Goal: Task Accomplishment & Management: Manage account settings

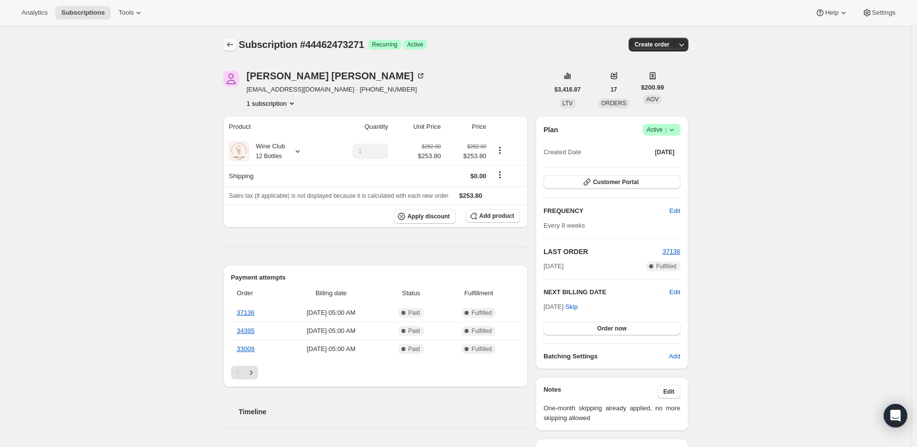
click at [233, 41] on icon "Subscriptions" at bounding box center [230, 45] width 10 height 10
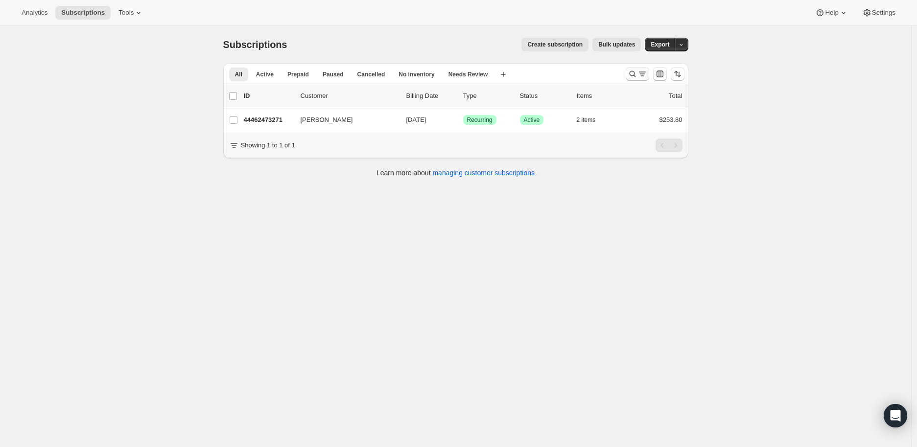
click at [632, 74] on icon "Search and filter results" at bounding box center [632, 74] width 6 height 6
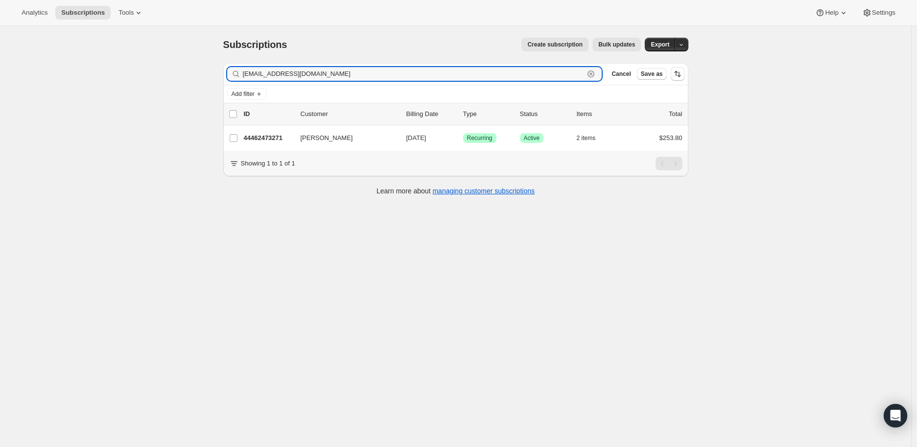
drag, startPoint x: 330, startPoint y: 72, endPoint x: 242, endPoint y: 79, distance: 88.8
click at [242, 79] on div "[EMAIL_ADDRESS][DOMAIN_NAME] Clear" at bounding box center [414, 74] width 375 height 14
paste input "[PERSON_NAME][EMAIL_ADDRESS][PERSON_NAME][DOMAIN_NAME]"
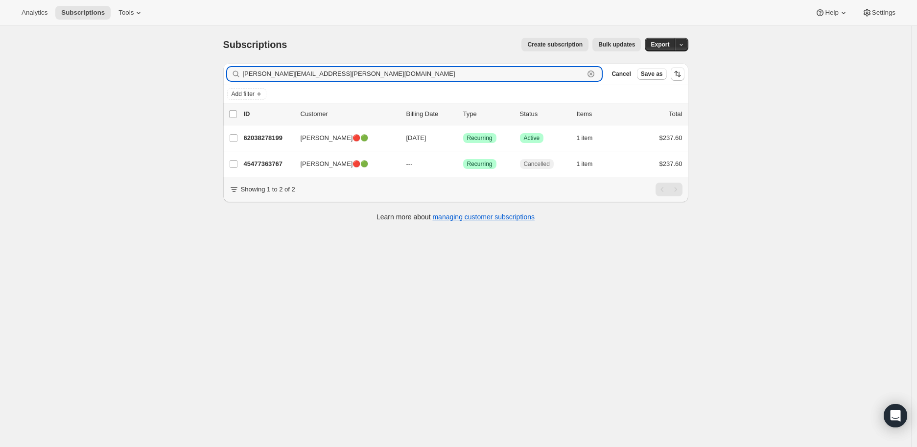
type input "[PERSON_NAME][EMAIL_ADDRESS][PERSON_NAME][DOMAIN_NAME]"
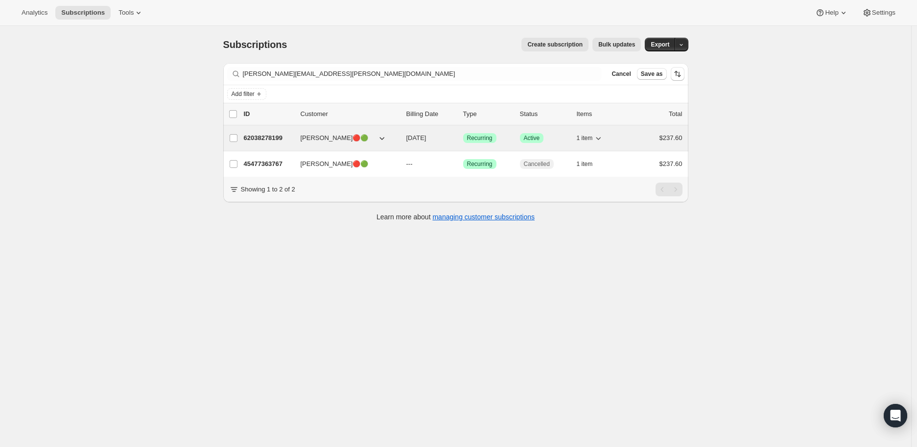
click at [264, 135] on p "62038278199" at bounding box center [268, 138] width 49 height 10
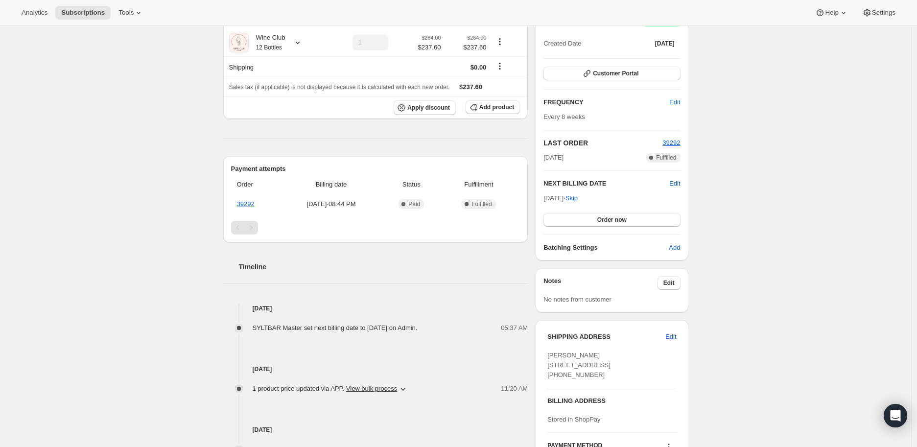
scroll to position [54, 0]
